Goal: Find contact information: Find contact information

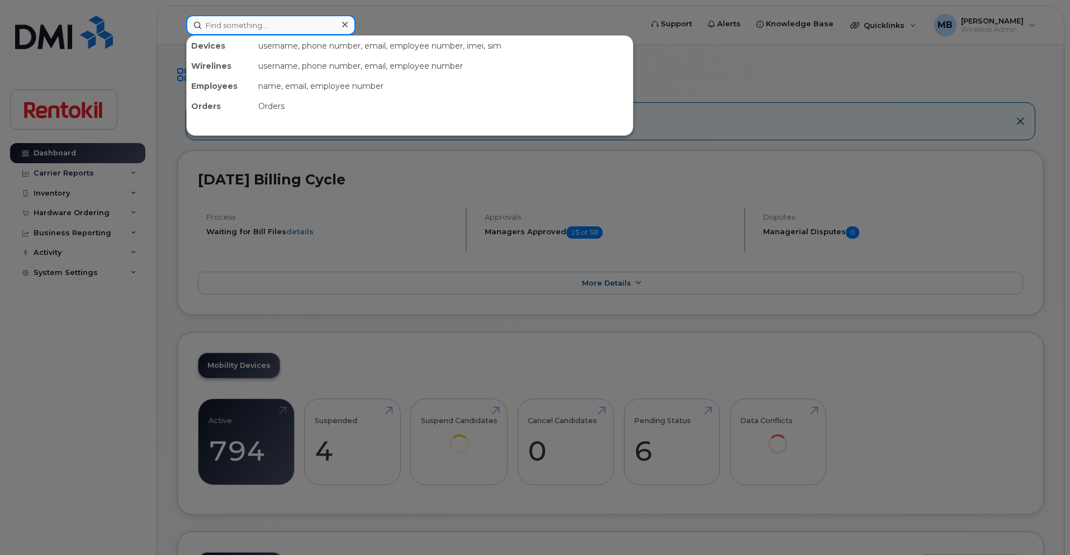
click at [285, 21] on input at bounding box center [270, 25] width 169 height 20
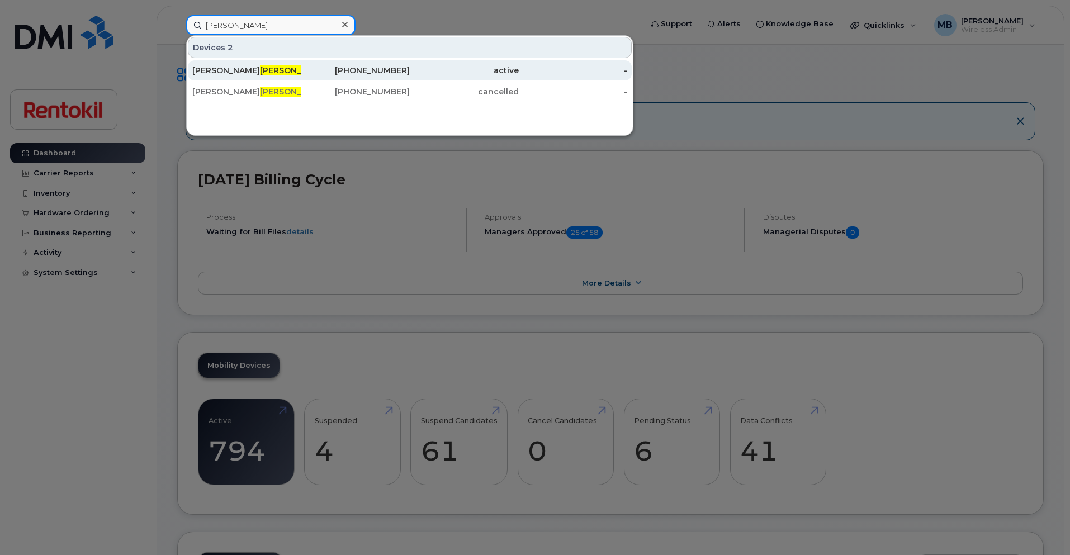
type input "ortega"
click at [260, 70] on span "Ortega" at bounding box center [294, 70] width 68 height 10
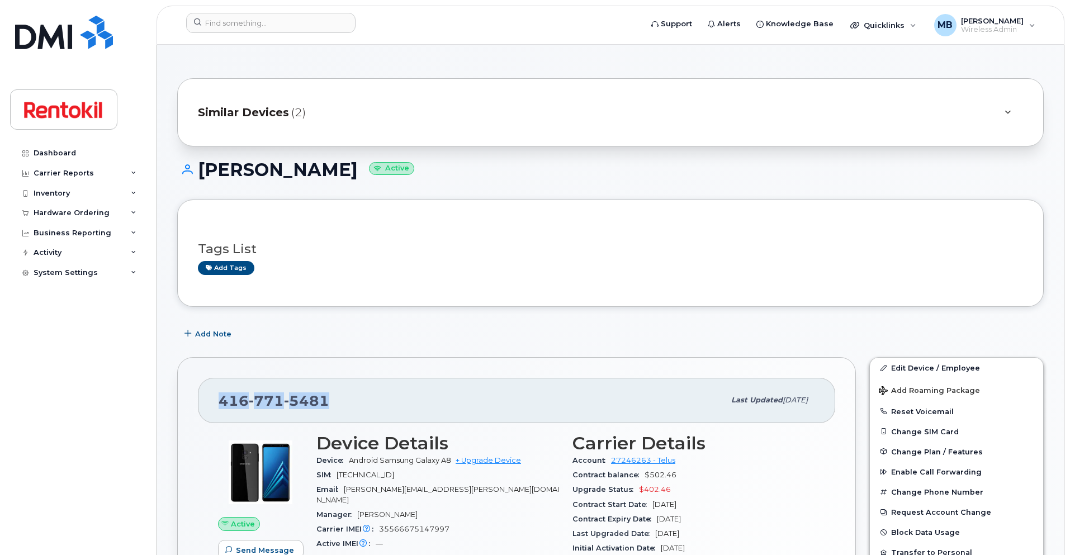
drag, startPoint x: 333, startPoint y: 399, endPoint x: 217, endPoint y: 395, distance: 115.8
click at [217, 395] on div "[PHONE_NUMBER] Last updated [DATE]" at bounding box center [516, 400] width 637 height 45
copy span "[PHONE_NUMBER]"
